Goal: Information Seeking & Learning: Learn about a topic

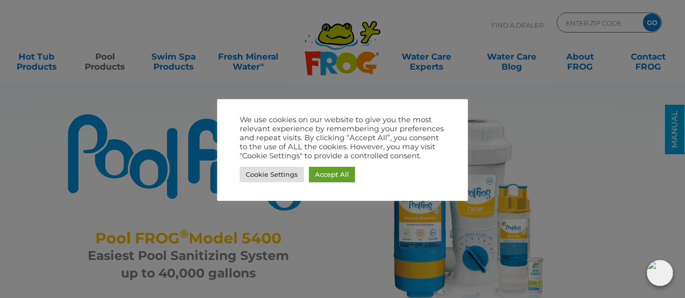
click at [612, 216] on div at bounding box center [342, 149] width 685 height 298
click at [292, 173] on link "Cookie Settings" at bounding box center [272, 175] width 64 height 16
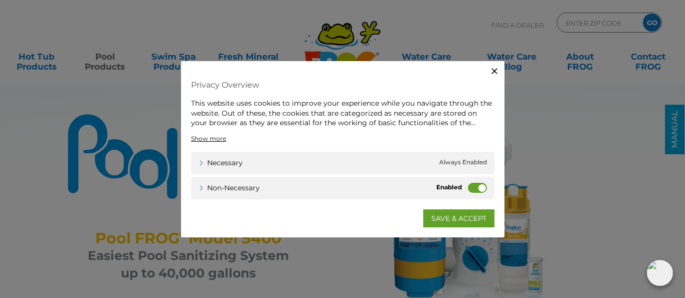
click at [495, 68] on icon "button" at bounding box center [495, 71] width 10 height 10
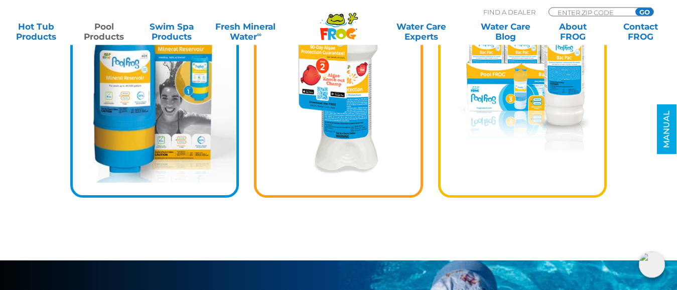
scroll to position [1613, 0]
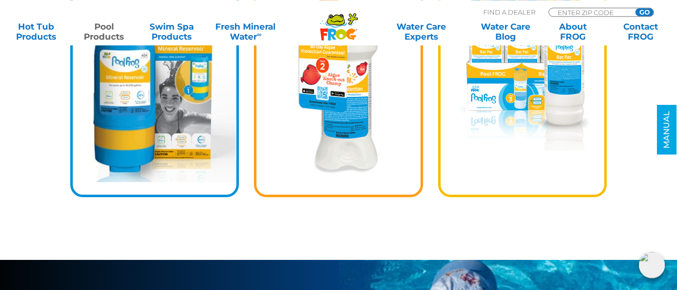
click at [486, 78] on img at bounding box center [522, 72] width 133 height 159
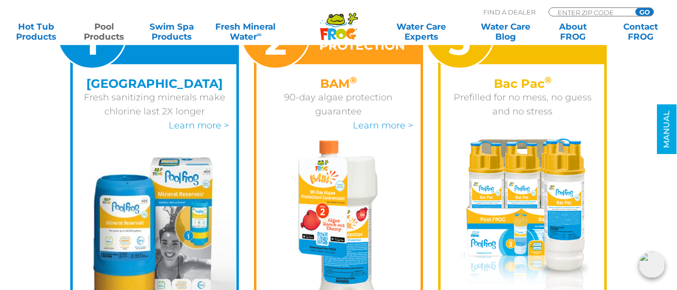
scroll to position [1462, 0]
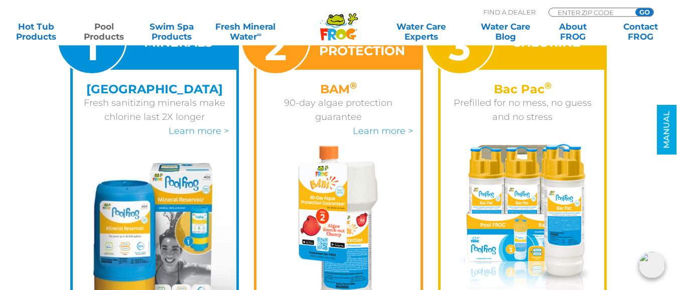
click at [486, 78] on div "Bac Pac ® Prefilled for no mess, no guess and no stress" at bounding box center [522, 101] width 164 height 62
click at [470, 60] on span "3" at bounding box center [459, 47] width 22 height 46
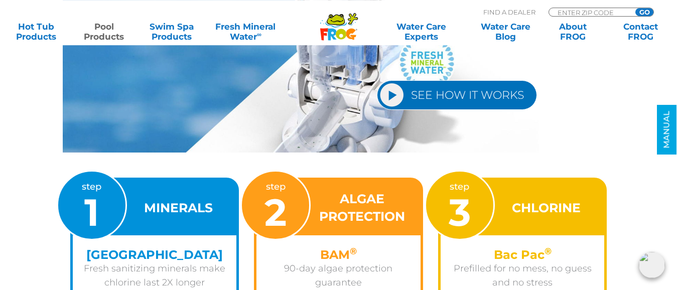
scroll to position [1295, 0]
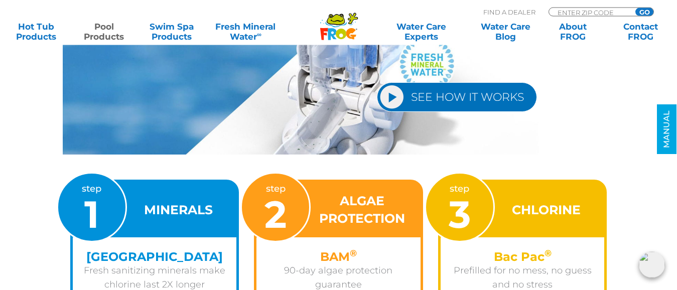
click at [336, 20] on icon at bounding box center [335, 20] width 17 height 10
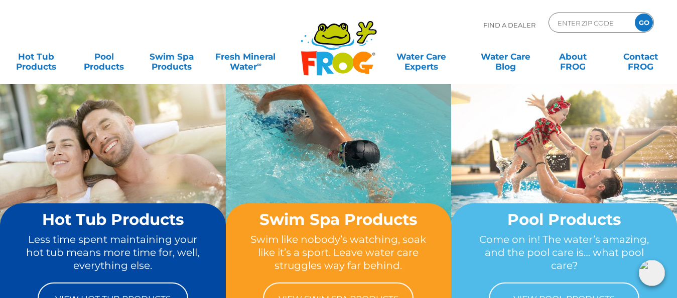
click at [98, 72] on div "MENU MENU Hot Tub Products All Hot Tub Products All Hot Tub Products FROG @ease…" at bounding box center [338, 62] width 657 height 30
click at [340, 41] on icon at bounding box center [332, 34] width 34 height 20
click at [617, 209] on div "Pool Products Come on in! The water’s amazing, and the pool care is… what pool …" at bounding box center [564, 266] width 226 height 124
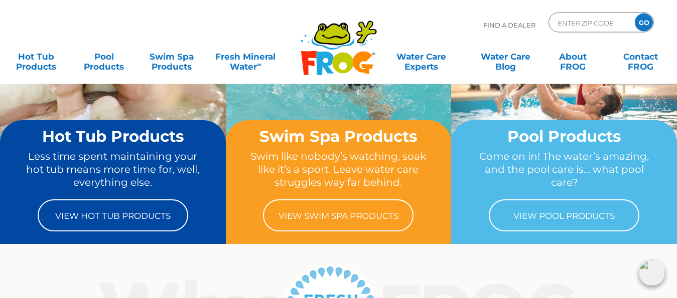
scroll to position [85, 0]
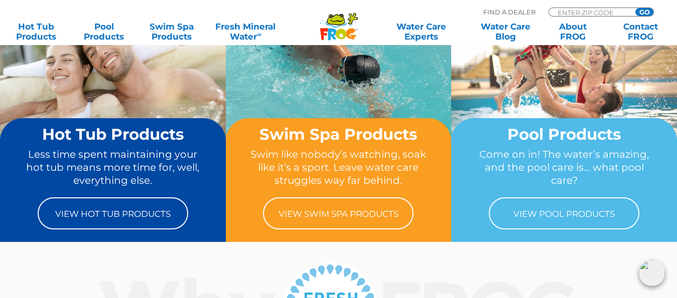
click at [617, 209] on link "View Pool Products" at bounding box center [564, 214] width 150 height 32
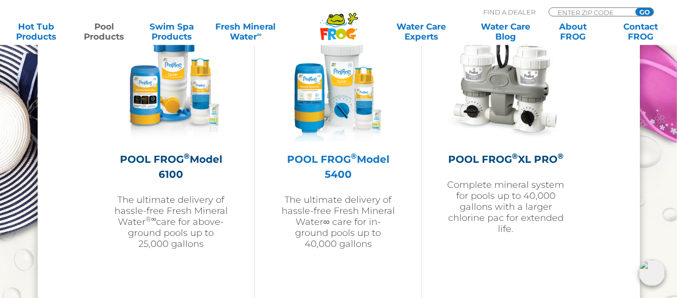
scroll to position [1511, 0]
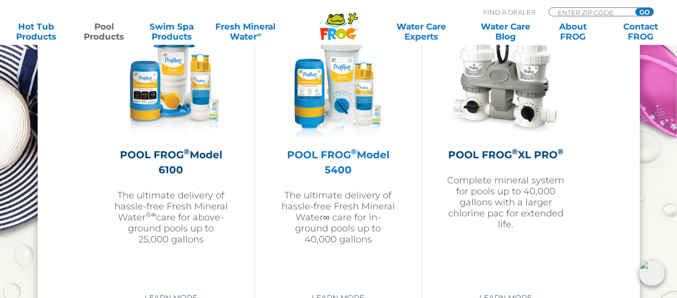
click at [305, 237] on p "The ultimate delivery of hassle-free Fresh Mineral Water∞ care for in-ground po…" at bounding box center [338, 217] width 116 height 55
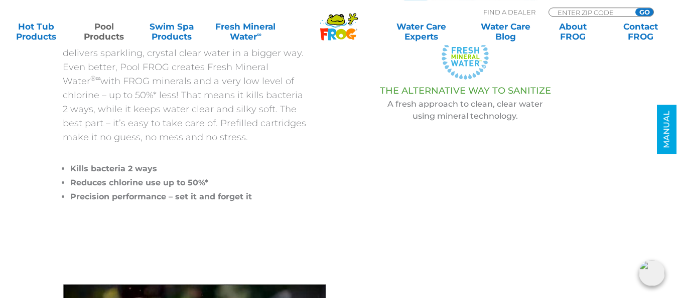
scroll to position [318, 0]
